Goal: Task Accomplishment & Management: Manage account settings

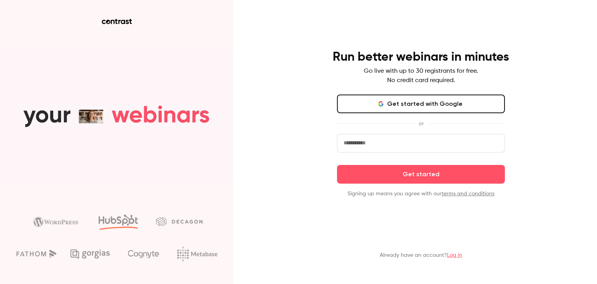
click at [388, 143] on input "email" at bounding box center [421, 143] width 168 height 19
type input "**********"
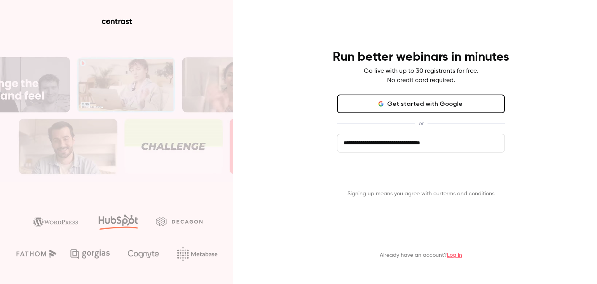
click at [404, 177] on button "Get started" at bounding box center [421, 174] width 168 height 19
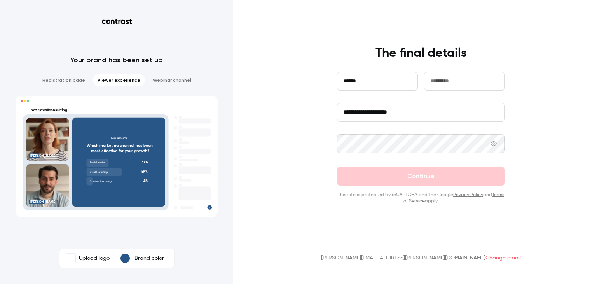
type input "******"
type input "*****"
click at [408, 112] on input "**********" at bounding box center [421, 112] width 168 height 19
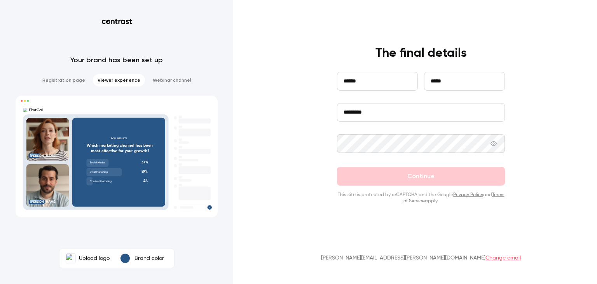
type input "*********"
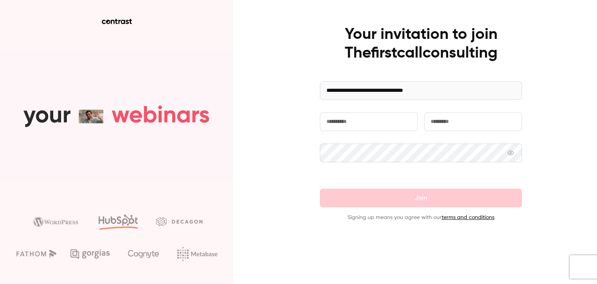
click at [370, 123] on input "text" at bounding box center [369, 121] width 98 height 19
type input "******"
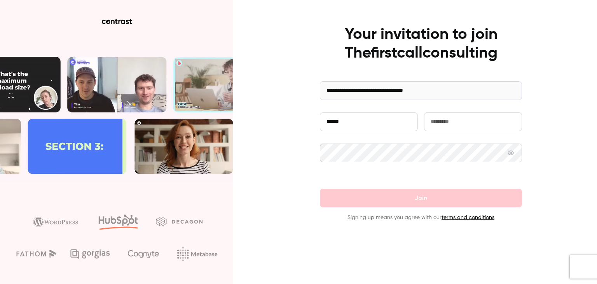
type input "*****"
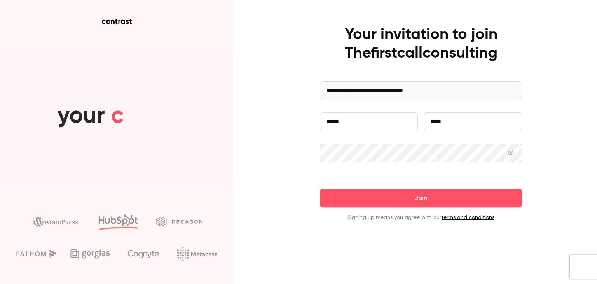
click at [511, 152] on icon at bounding box center [511, 153] width 6 height 6
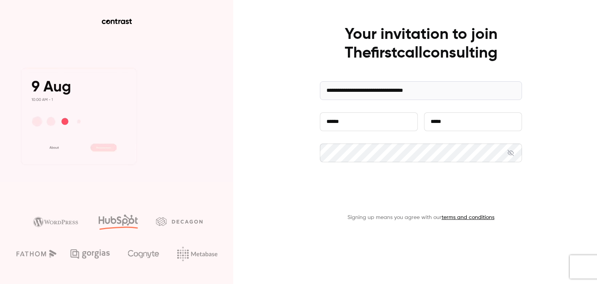
click at [436, 192] on button "Join" at bounding box center [421, 198] width 202 height 19
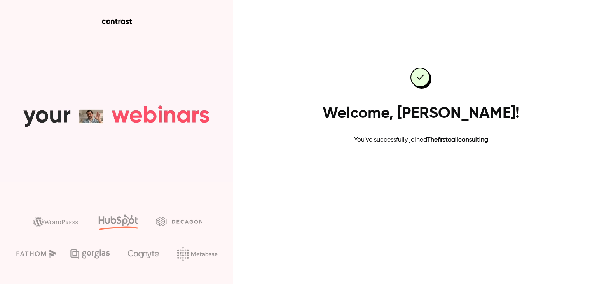
click at [426, 170] on link "Go to dashboard" at bounding box center [421, 169] width 66 height 19
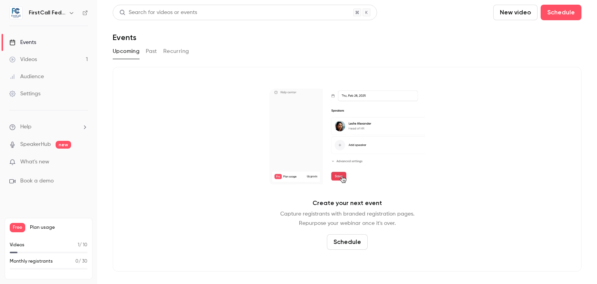
click at [72, 13] on icon "button" at bounding box center [72, 13] width 4 height 2
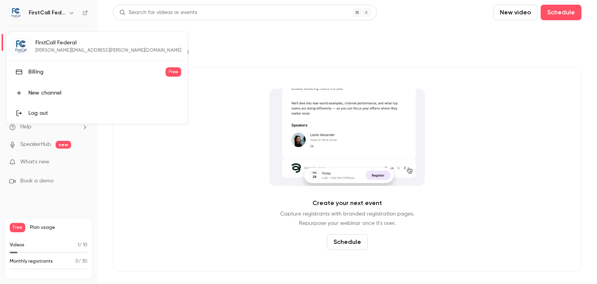
click at [18, 50] on div "FirstCall Federal [PERSON_NAME][EMAIL_ADDRESS][PERSON_NAME][DOMAIN_NAME] Billin…" at bounding box center [97, 77] width 181 height 91
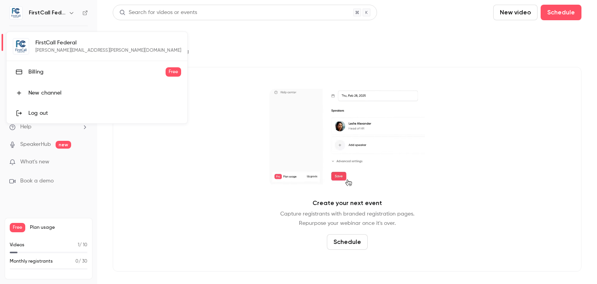
click at [218, 82] on div at bounding box center [298, 142] width 597 height 284
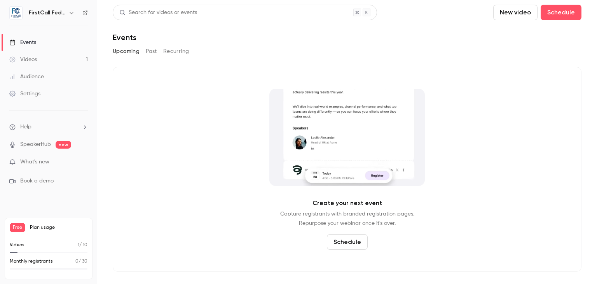
click at [41, 91] on link "Settings" at bounding box center [48, 93] width 97 height 17
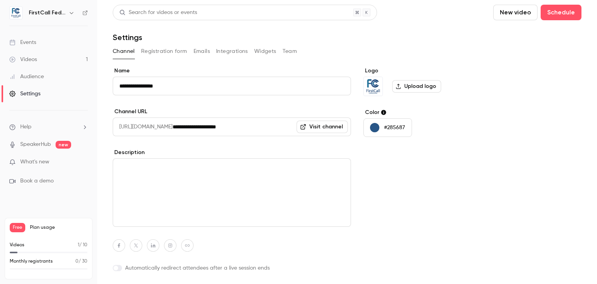
drag, startPoint x: 254, startPoint y: 129, endPoint x: 194, endPoint y: 129, distance: 59.5
click at [194, 129] on input "**********" at bounding box center [262, 126] width 179 height 19
type input "**********"
click at [415, 88] on label "Upload logo" at bounding box center [416, 86] width 49 height 12
click at [0, 0] on input "Upload logo" at bounding box center [0, 0] width 0 height 0
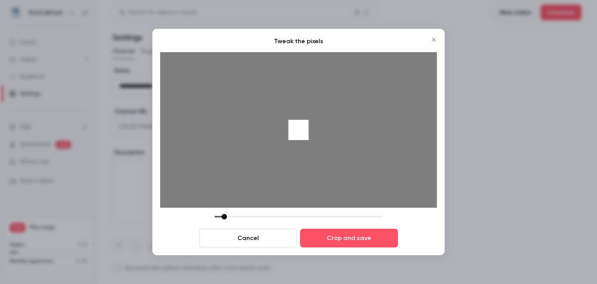
drag, startPoint x: 266, startPoint y: 217, endPoint x: 224, endPoint y: 216, distance: 42.0
click at [224, 216] on div at bounding box center [224, 216] width 5 height 5
click at [244, 236] on button "Cancel" at bounding box center [248, 238] width 98 height 19
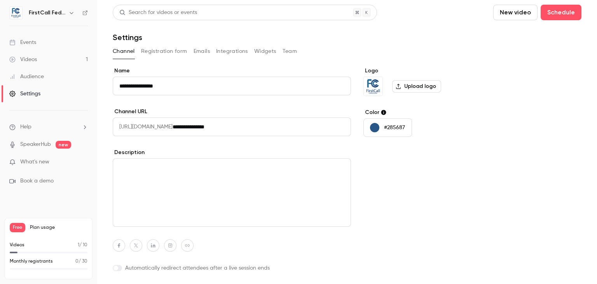
click at [412, 88] on label "Upload logo" at bounding box center [416, 86] width 49 height 12
click at [0, 0] on input "Upload logo" at bounding box center [0, 0] width 0 height 0
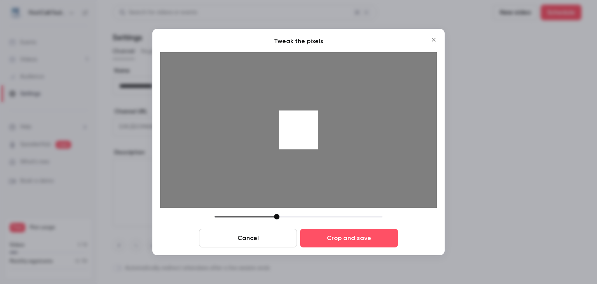
drag, startPoint x: 271, startPoint y: 215, endPoint x: 278, endPoint y: 215, distance: 7.0
click at [278, 215] on div at bounding box center [276, 216] width 5 height 5
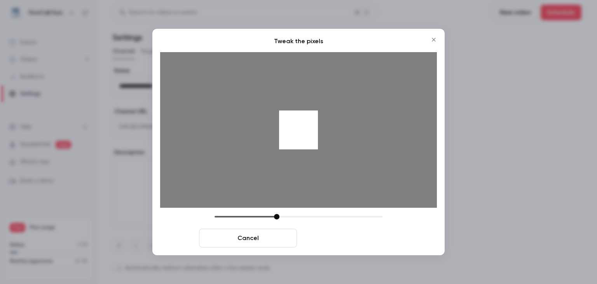
click at [350, 238] on button "Crop and save" at bounding box center [349, 238] width 98 height 19
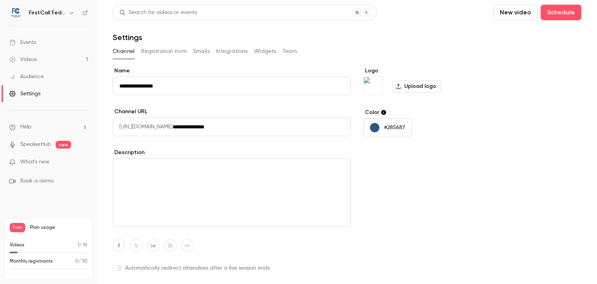
click at [383, 128] on button "#285687" at bounding box center [388, 127] width 49 height 19
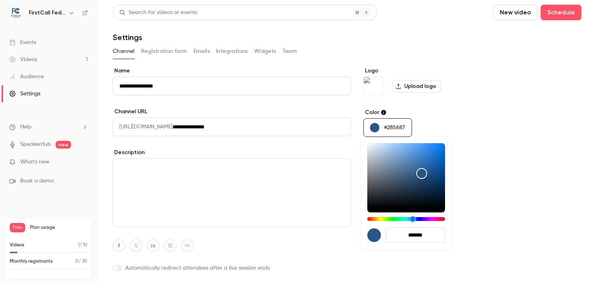
click at [384, 111] on div at bounding box center [298, 142] width 597 height 284
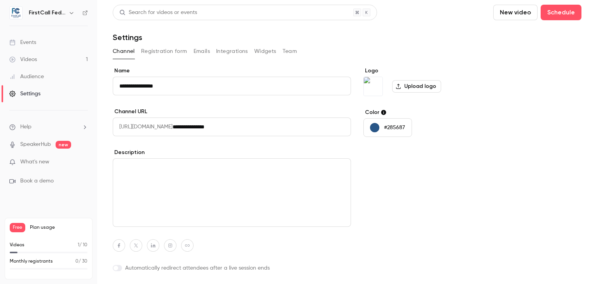
click at [376, 129] on div "button" at bounding box center [374, 127] width 9 height 9
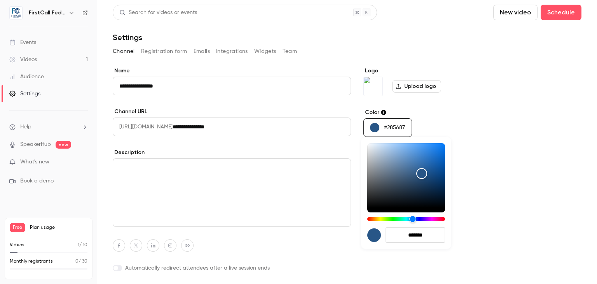
type input "*******"
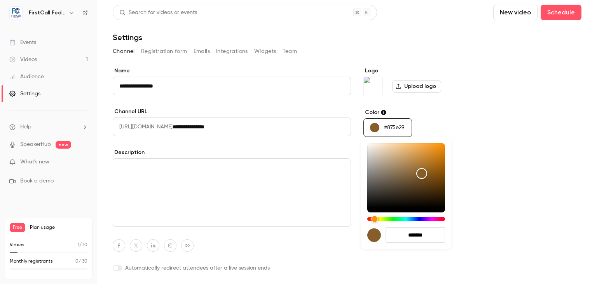
click at [375, 219] on div "Hue" at bounding box center [407, 219] width 78 height 4
click at [397, 129] on div at bounding box center [298, 142] width 597 height 284
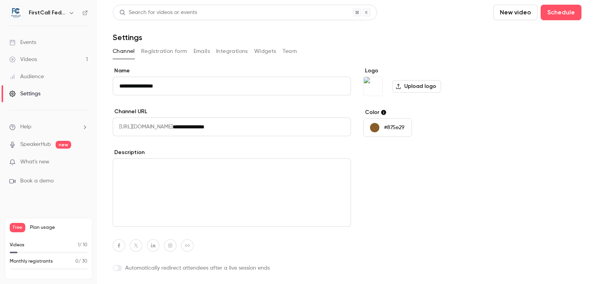
click at [397, 129] on div at bounding box center [298, 142] width 597 height 284
click at [398, 128] on p "#875e29" at bounding box center [394, 128] width 21 height 8
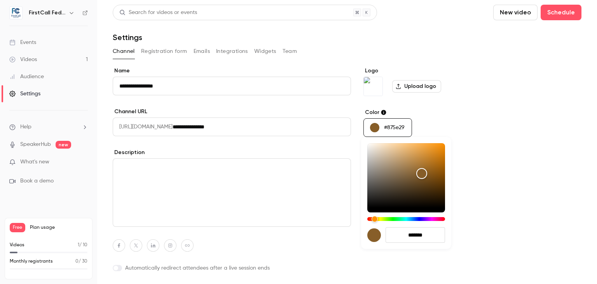
click at [398, 128] on div at bounding box center [298, 142] width 597 height 284
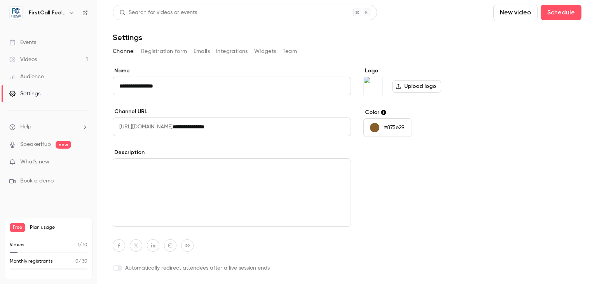
click at [398, 128] on p "#875e29" at bounding box center [394, 128] width 21 height 8
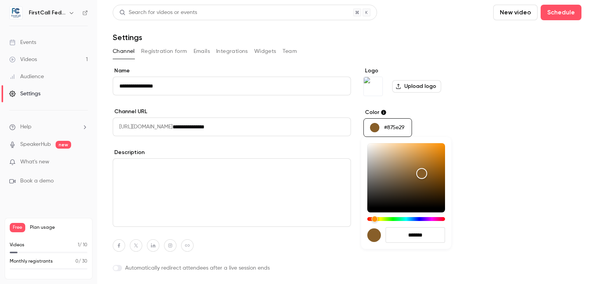
click at [420, 239] on input "*******" at bounding box center [416, 235] width 60 height 16
paste input "hex-color-input"
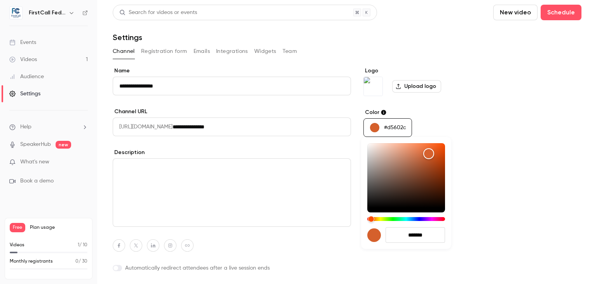
type input "*******"
click at [498, 199] on div at bounding box center [298, 142] width 597 height 284
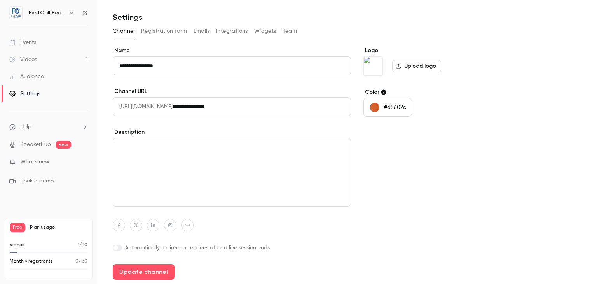
scroll to position [21, 0]
click at [152, 226] on icon "button" at bounding box center [153, 224] width 5 height 5
click at [338, 224] on div at bounding box center [232, 225] width 238 height 12
click at [156, 270] on button "Update channel" at bounding box center [144, 272] width 62 height 16
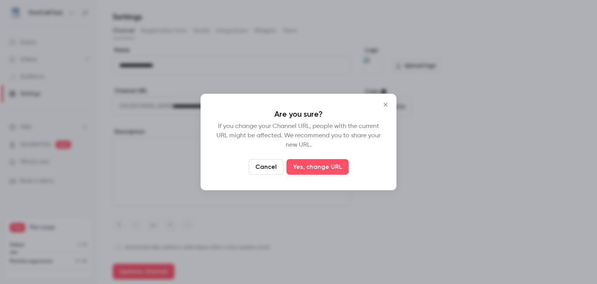
click at [330, 164] on button "Yes, change URL" at bounding box center [318, 167] width 62 height 16
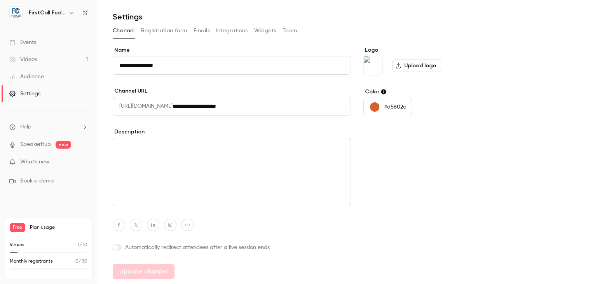
type input "**********"
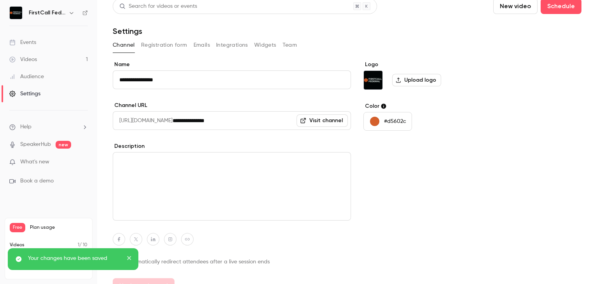
scroll to position [0, 0]
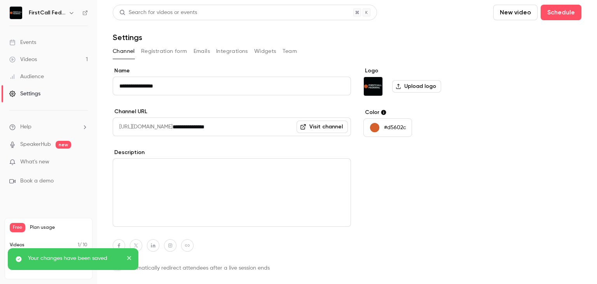
click at [128, 259] on icon "close" at bounding box center [129, 258] width 5 height 6
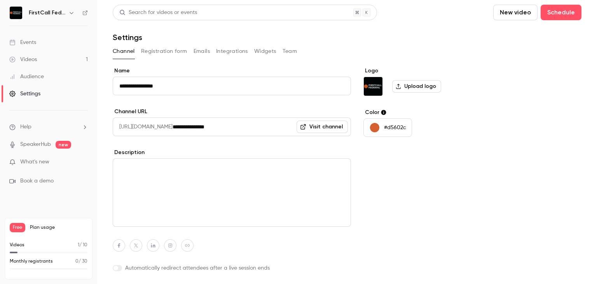
click at [13, 247] on p "Videos" at bounding box center [17, 245] width 15 height 7
click at [75, 13] on button "button" at bounding box center [71, 12] width 9 height 9
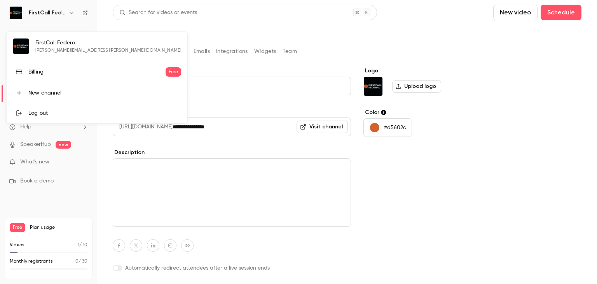
click at [238, 33] on div at bounding box center [298, 142] width 597 height 284
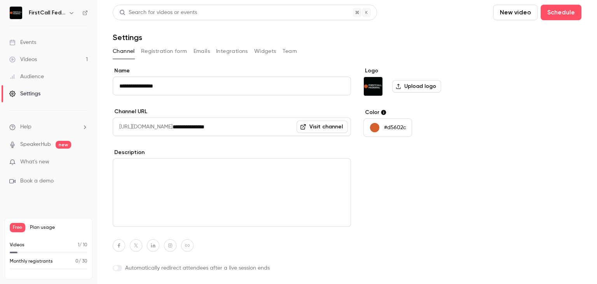
click at [43, 60] on link "Videos 1" at bounding box center [48, 59] width 97 height 17
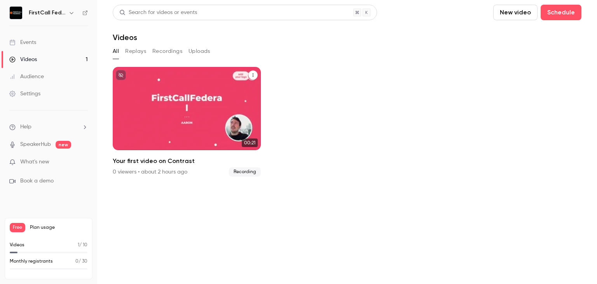
click at [170, 124] on p "Your first video on Contrast" at bounding box center [187, 126] width 128 height 27
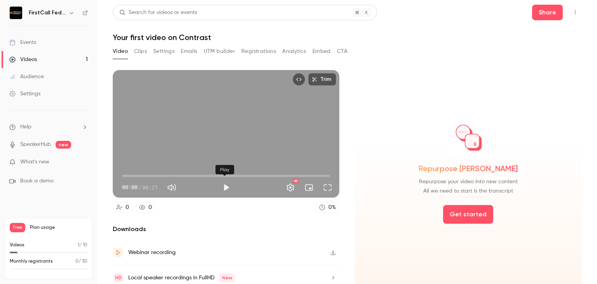
click at [224, 184] on button "Play" at bounding box center [227, 188] width 16 height 16
click at [286, 237] on div "Downloads Webinar recording Local speaker recordings in FullHD New" at bounding box center [226, 257] width 227 height 66
click at [328, 187] on button "Full screen" at bounding box center [328, 188] width 16 height 16
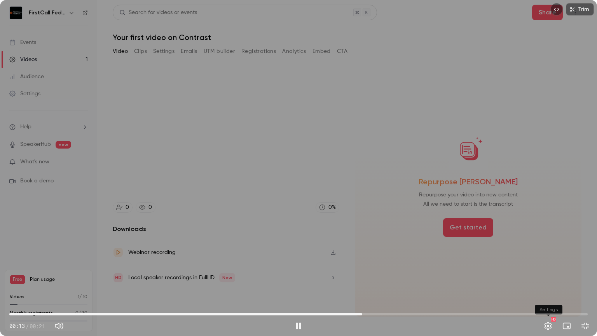
click at [546, 284] on button "Settings" at bounding box center [549, 326] width 16 height 16
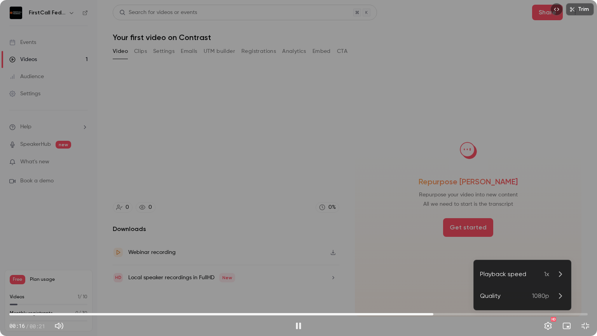
click at [587, 284] on div at bounding box center [298, 168] width 597 height 336
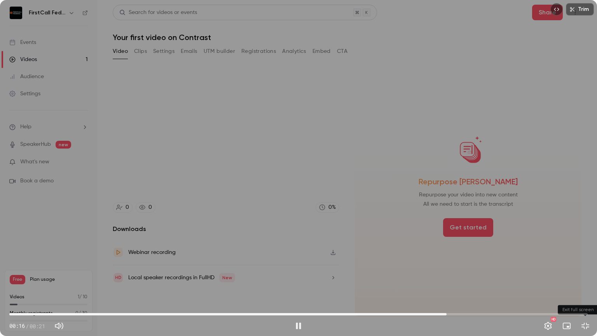
click at [587, 284] on button "Exit full screen" at bounding box center [586, 326] width 16 height 16
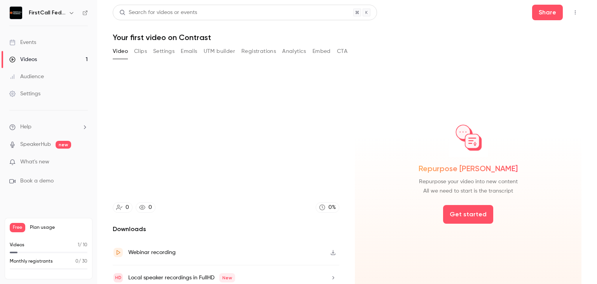
click at [364, 166] on div "Repurpose [PERSON_NAME] Repurpose your video into new content All we need to st…" at bounding box center [468, 157] width 214 height 78
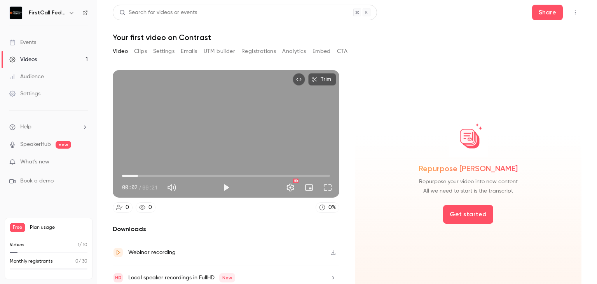
drag, startPoint x: 326, startPoint y: 174, endPoint x: 134, endPoint y: 178, distance: 192.2
click at [137, 177] on span "00:01" at bounding box center [138, 176] width 2 height 2
click at [224, 182] on button "Play" at bounding box center [227, 188] width 16 height 16
click at [187, 172] on span "00:07" at bounding box center [226, 176] width 208 height 12
click at [225, 189] on button "Pause" at bounding box center [227, 188] width 16 height 16
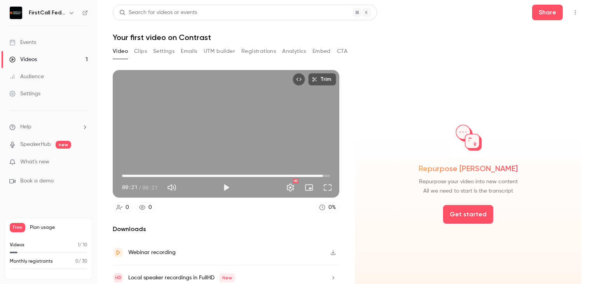
click at [277, 173] on span "00:21" at bounding box center [226, 176] width 208 height 12
click at [329, 187] on button "Full screen" at bounding box center [328, 188] width 16 height 16
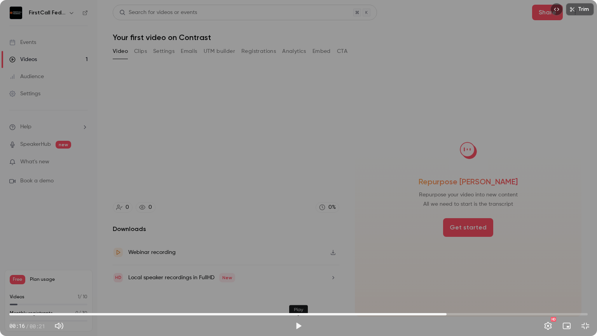
click at [301, 284] on button "Play" at bounding box center [299, 326] width 16 height 16
click at [583, 284] on button "Exit full screen" at bounding box center [586, 326] width 16 height 16
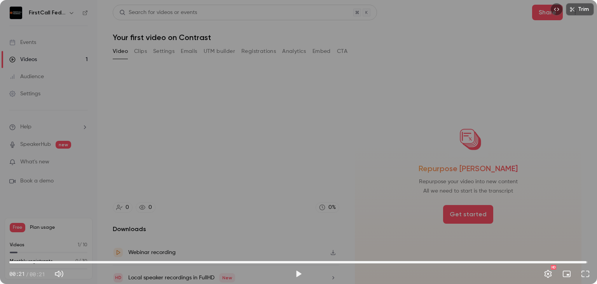
type input "****"
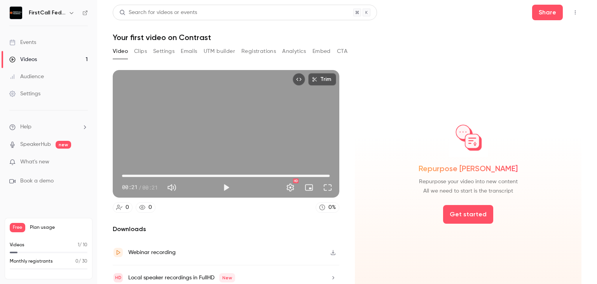
click at [26, 94] on div "Settings" at bounding box center [24, 94] width 31 height 8
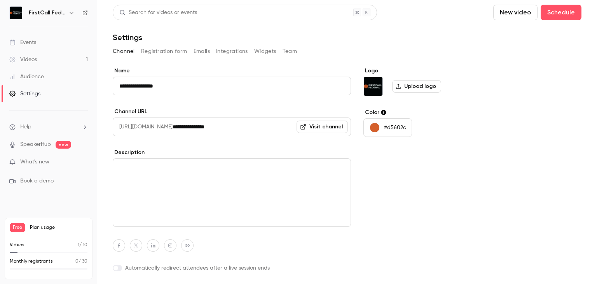
click at [160, 49] on button "Registration form" at bounding box center [164, 51] width 46 height 12
